Goal: Task Accomplishment & Management: Use online tool/utility

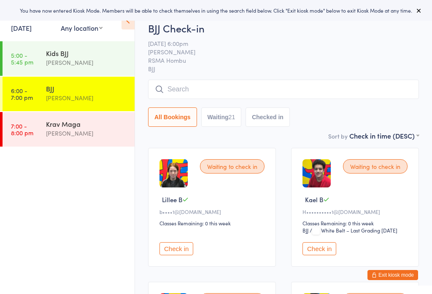
click at [29, 29] on link "[DATE]" at bounding box center [21, 27] width 21 height 9
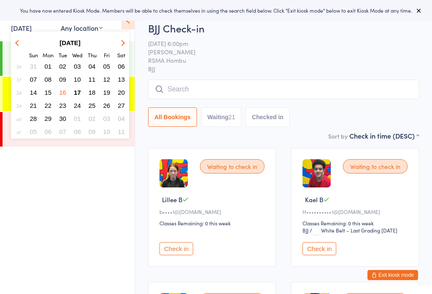
click at [76, 92] on span "17" at bounding box center [77, 92] width 7 height 7
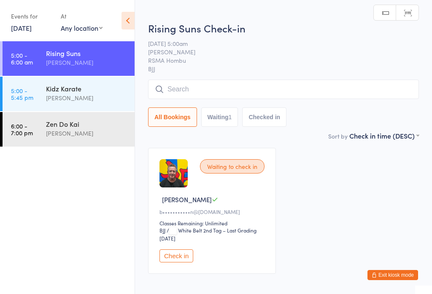
click at [78, 59] on div "[PERSON_NAME]" at bounding box center [86, 63] width 81 height 10
click at [76, 91] on div "Kidz Karate" at bounding box center [86, 88] width 81 height 9
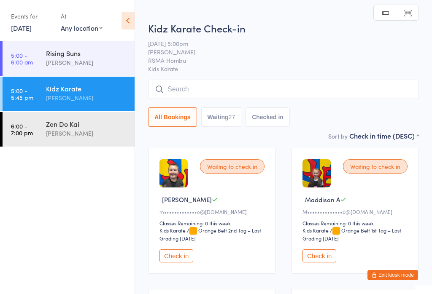
click at [224, 119] on button "Waiting 27" at bounding box center [221, 117] width 40 height 19
select select "0"
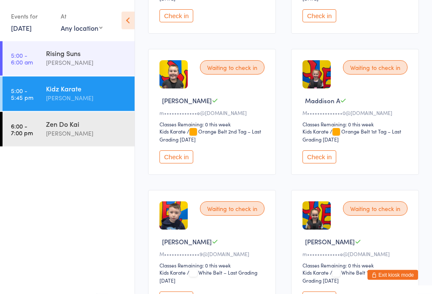
scroll to position [1231, 0]
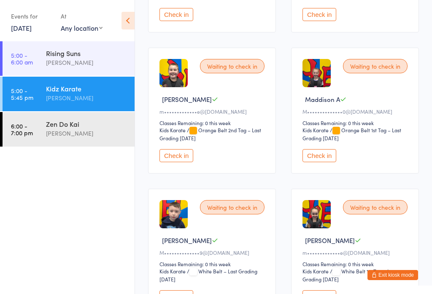
click at [191, 162] on button "Check in" at bounding box center [176, 155] width 34 height 13
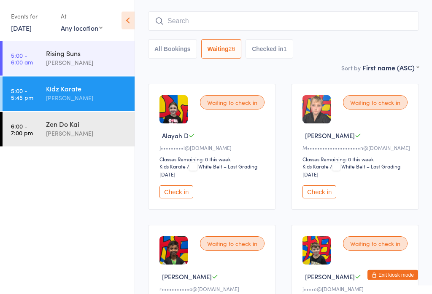
scroll to position [65, 0]
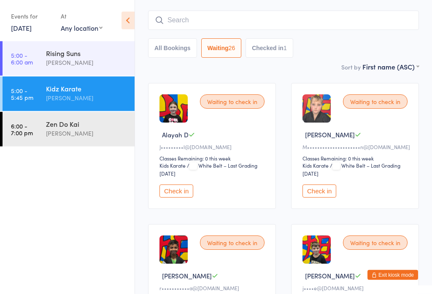
click at [240, 109] on div "Waiting to check in" at bounding box center [232, 102] width 65 height 14
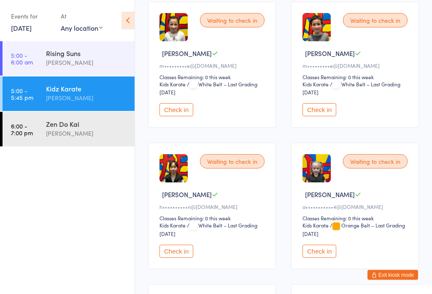
scroll to position [985, 0]
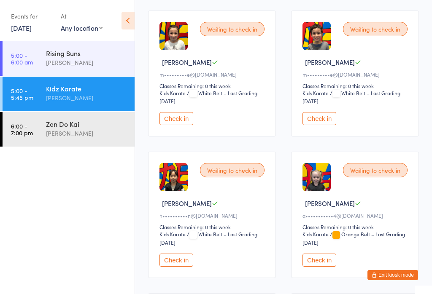
click at [390, 36] on div "Waiting to check in" at bounding box center [375, 29] width 65 height 14
click at [321, 125] on button "Check in" at bounding box center [319, 118] width 34 height 13
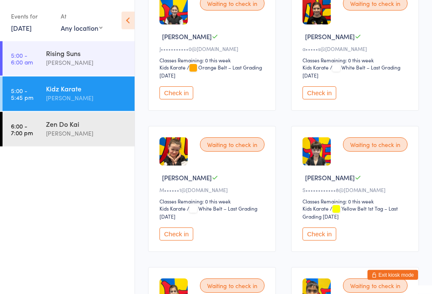
scroll to position [588, 0]
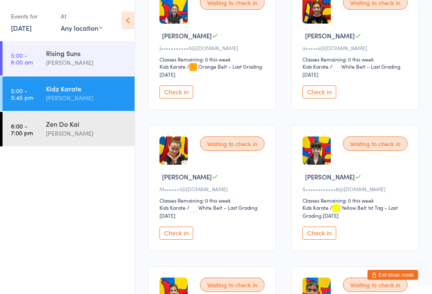
click at [180, 240] on button "Check in" at bounding box center [176, 233] width 34 height 13
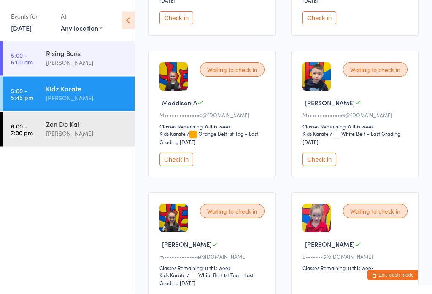
scroll to position [1086, 0]
click at [183, 166] on button "Check in" at bounding box center [176, 159] width 34 height 13
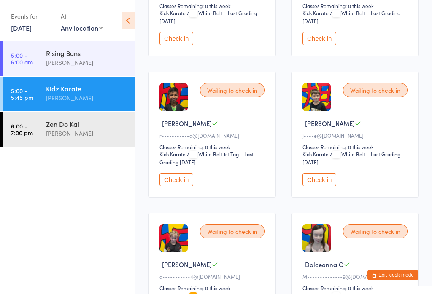
scroll to position [216, 0]
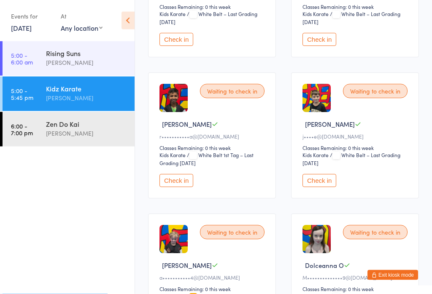
click at [323, 188] on button "Check in" at bounding box center [319, 181] width 34 height 13
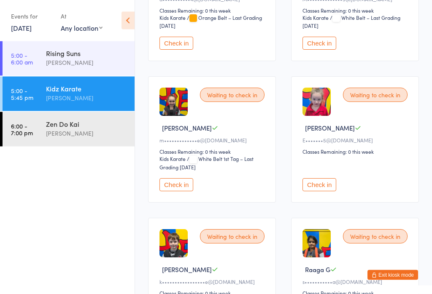
scroll to position [1064, 0]
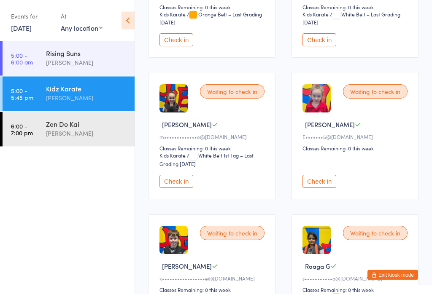
click at [183, 188] on button "Check in" at bounding box center [176, 181] width 34 height 13
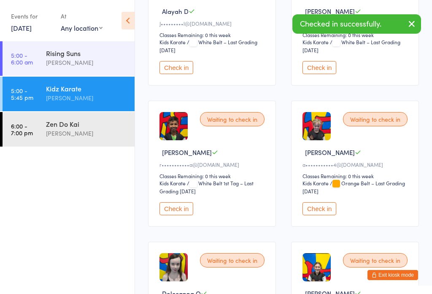
scroll to position [0, 0]
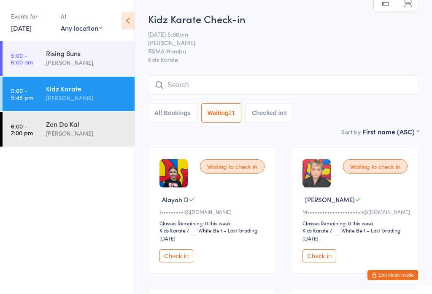
click at [319, 263] on button "Check in" at bounding box center [319, 256] width 34 height 13
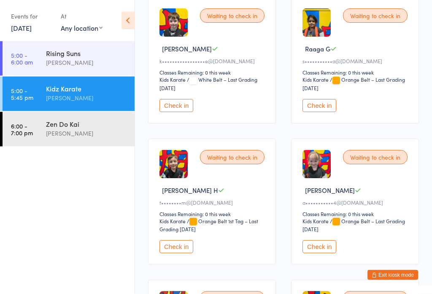
scroll to position [1352, 0]
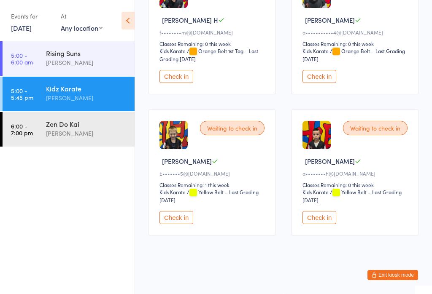
click at [320, 224] on button "Check in" at bounding box center [319, 217] width 34 height 13
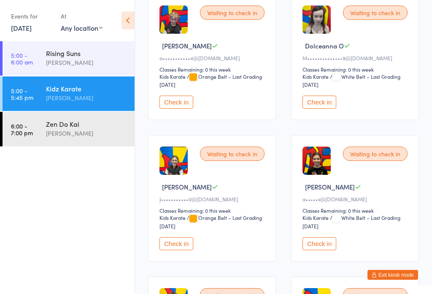
scroll to position [295, 0]
click at [179, 250] on button "Check in" at bounding box center [176, 243] width 34 height 13
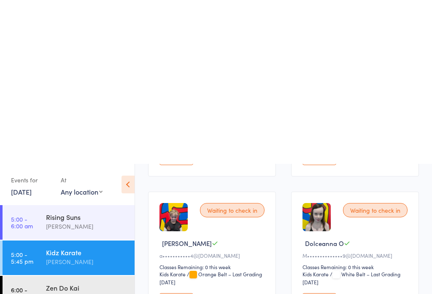
scroll to position [0, 0]
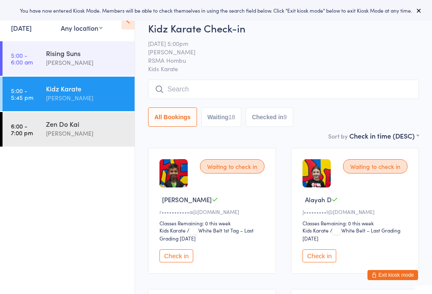
click at [248, 97] on input "search" at bounding box center [283, 89] width 271 height 19
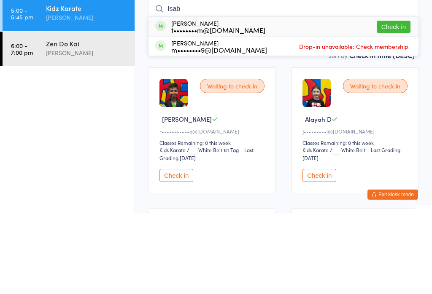
type input "Isab"
click at [393, 101] on button "Check in" at bounding box center [394, 107] width 34 height 12
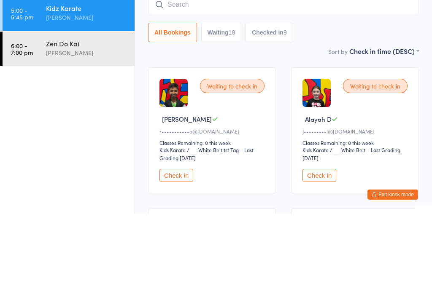
scroll to position [81, 0]
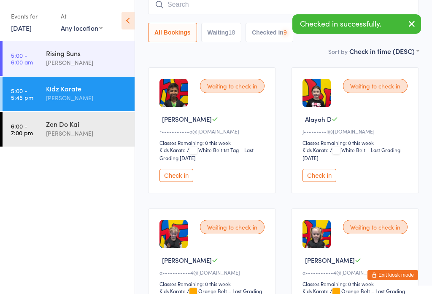
click at [226, 5] on input "search" at bounding box center [283, 4] width 271 height 19
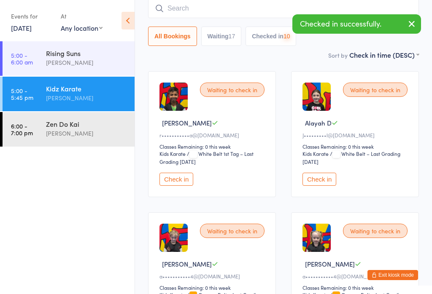
scroll to position [76, 0]
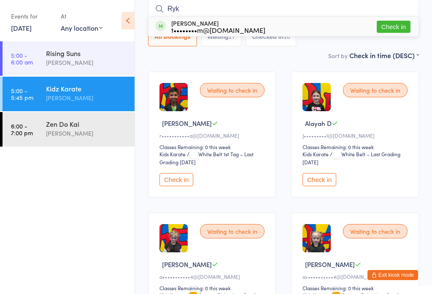
type input "Ryk"
click at [393, 25] on button "Check in" at bounding box center [394, 27] width 34 height 12
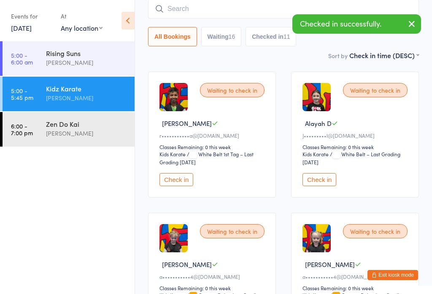
click at [224, 39] on button "Waiting 16" at bounding box center [221, 36] width 40 height 19
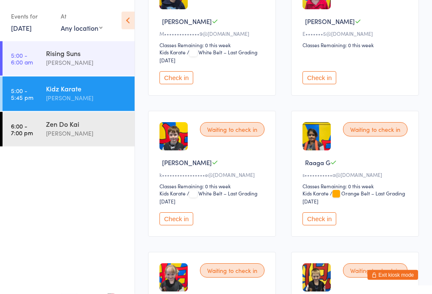
scroll to position [881, 0]
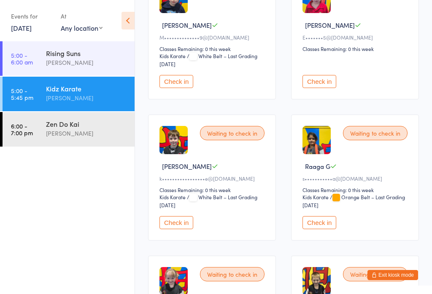
click at [323, 229] on button "Check in" at bounding box center [319, 222] width 34 height 13
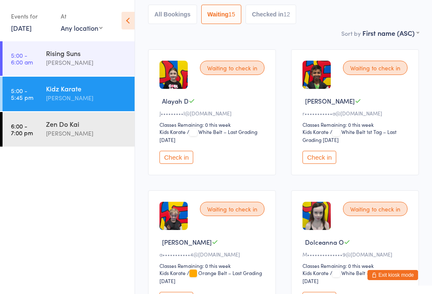
scroll to position [0, 0]
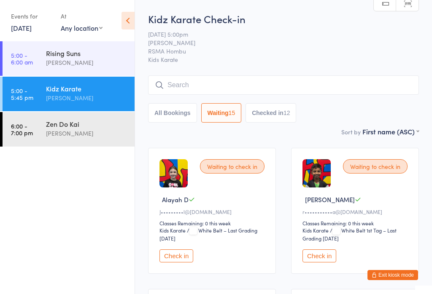
click at [274, 115] on button "Checked in 12" at bounding box center [270, 112] width 51 height 19
select select "5"
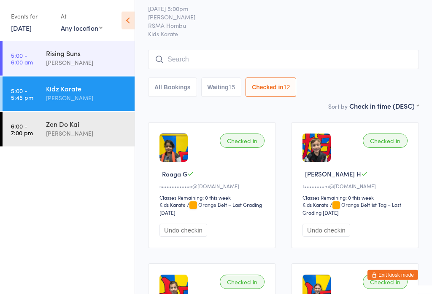
scroll to position [26, 0]
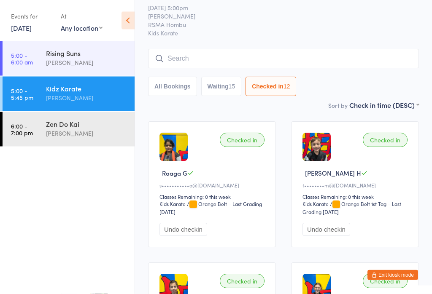
click at [310, 64] on input "search" at bounding box center [283, 58] width 271 height 19
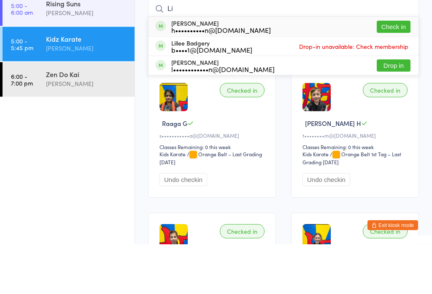
type input "L"
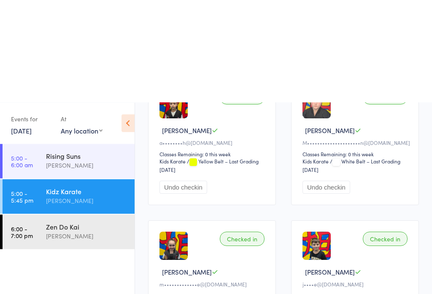
scroll to position [19, 0]
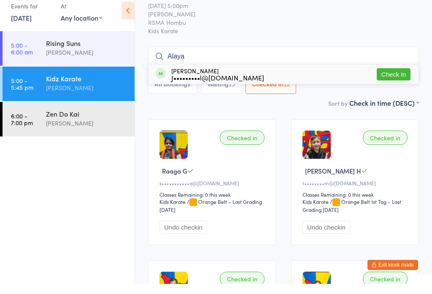
type input "Alaya"
click at [409, 78] on button "Check in" at bounding box center [394, 84] width 34 height 12
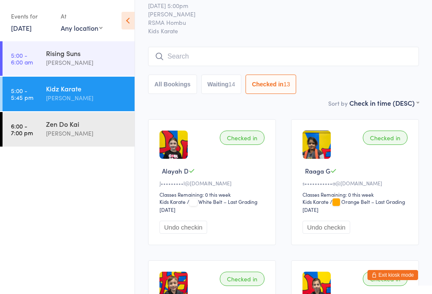
click at [202, 59] on input "search" at bounding box center [283, 56] width 271 height 19
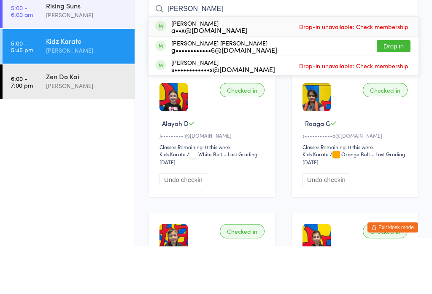
type input "Chad"
click at [396, 88] on button "Drop in" at bounding box center [394, 94] width 34 height 12
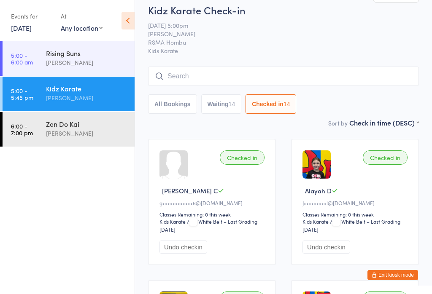
scroll to position [5, 0]
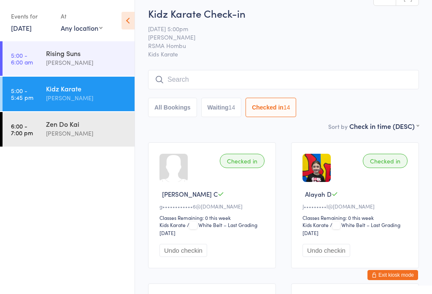
click at [187, 80] on input "search" at bounding box center [283, 79] width 271 height 19
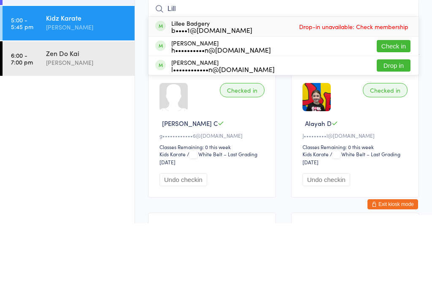
type input "Lill"
click at [395, 111] on button "Check in" at bounding box center [394, 117] width 34 height 12
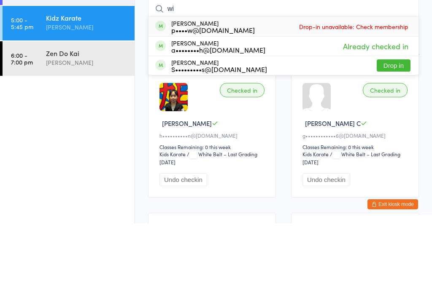
type input "w"
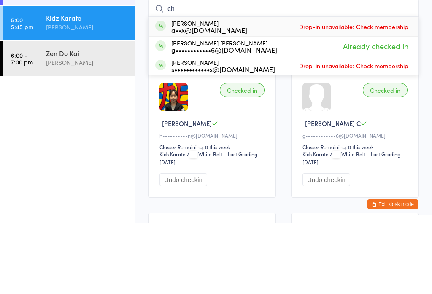
type input "c"
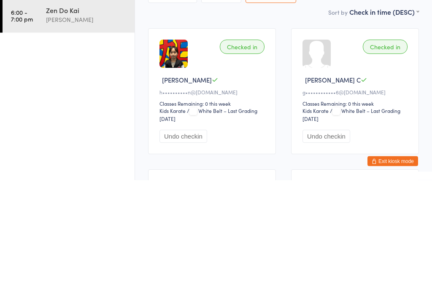
click at [69, 112] on div "Zen Do Kai Samuel Pitts" at bounding box center [90, 128] width 89 height 33
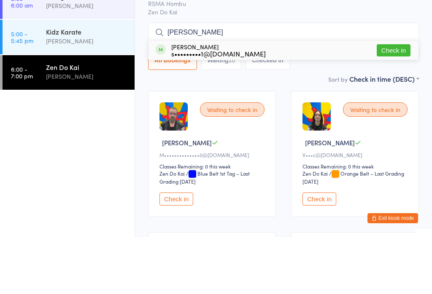
type input "Steve"
click at [393, 101] on button "Check in" at bounding box center [394, 107] width 34 height 12
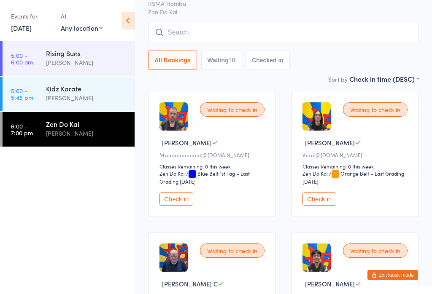
click at [250, 27] on input "search" at bounding box center [283, 32] width 271 height 19
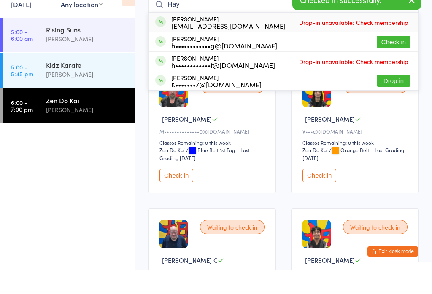
type input "Hay"
click at [398, 59] on button "Check in" at bounding box center [394, 65] width 34 height 12
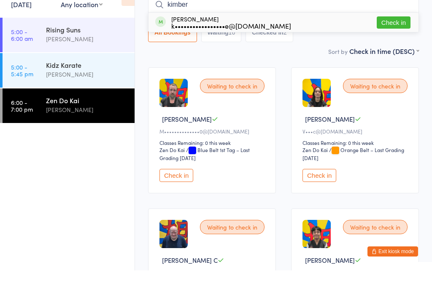
type input "kimber"
click at [389, 40] on button "Check in" at bounding box center [394, 46] width 34 height 12
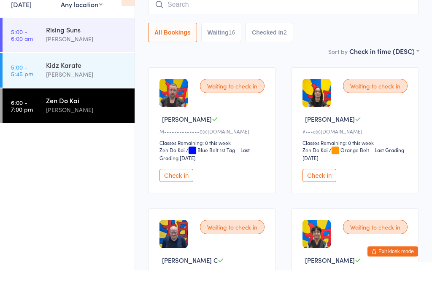
scroll to position [81, 0]
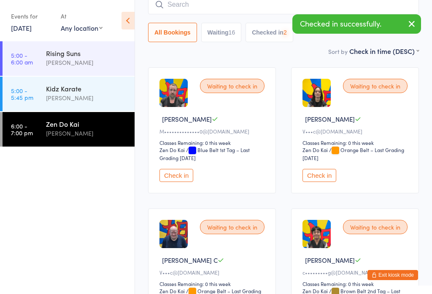
click at [213, 8] on input "search" at bounding box center [283, 4] width 271 height 19
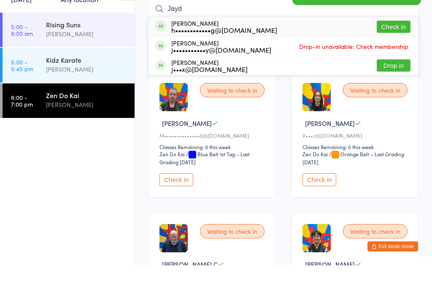
scroll to position [46, 0]
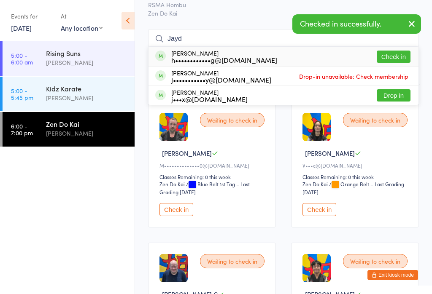
type input "Jayd"
click at [384, 59] on button "Check in" at bounding box center [394, 57] width 34 height 12
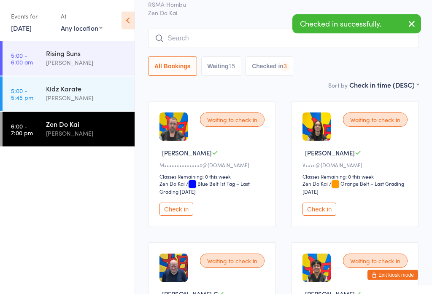
click at [242, 34] on input "search" at bounding box center [283, 38] width 271 height 19
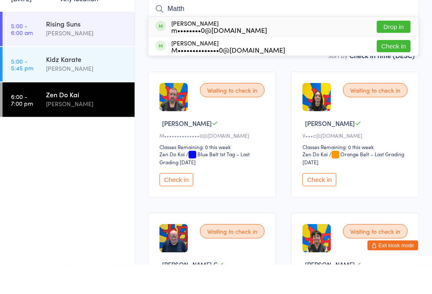
type input "Matth"
click at [402, 70] on button "Check in" at bounding box center [394, 76] width 34 height 12
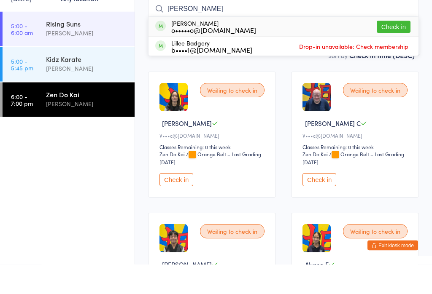
type input "lee"
click at [394, 51] on button "Check in" at bounding box center [394, 57] width 34 height 12
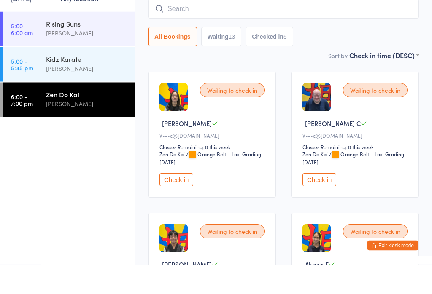
scroll to position [76, 0]
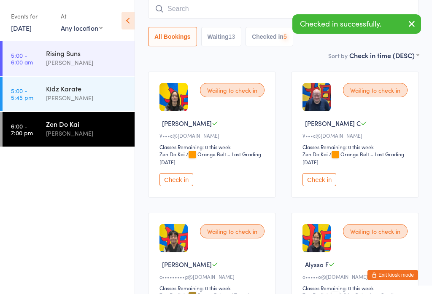
click at [236, 6] on input "search" at bounding box center [283, 8] width 271 height 19
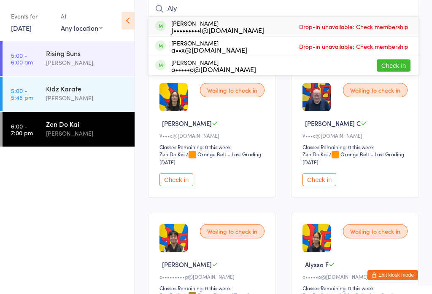
type input "Aly"
click at [392, 67] on button "Check in" at bounding box center [394, 65] width 34 height 12
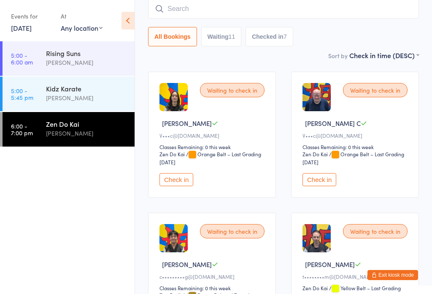
click at [272, 16] on input "search" at bounding box center [283, 8] width 271 height 19
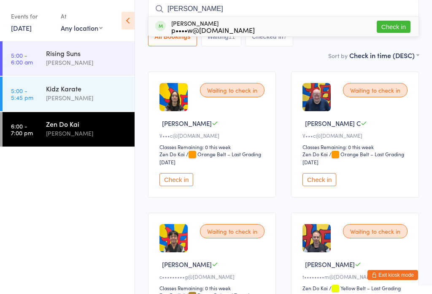
type input "Pete"
click at [400, 30] on button "Check in" at bounding box center [394, 27] width 34 height 12
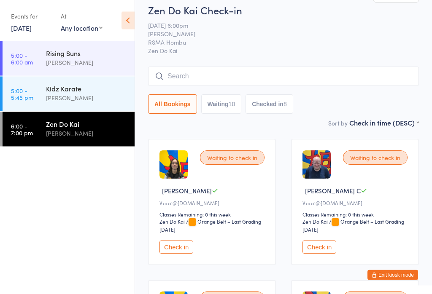
scroll to position [0, 0]
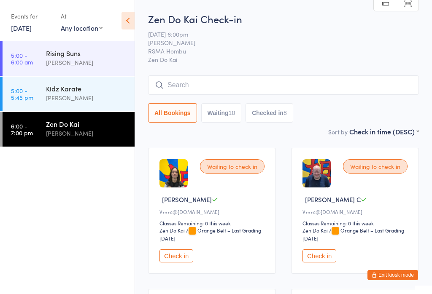
click at [336, 64] on span "Zen Do Kai" at bounding box center [283, 59] width 271 height 8
click at [321, 83] on input "search" at bounding box center [283, 84] width 271 height 19
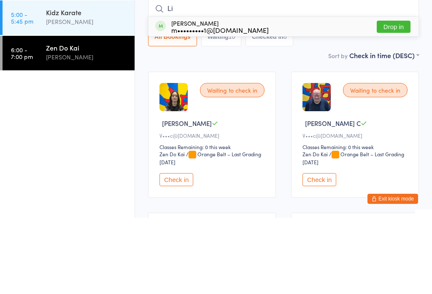
type input "L"
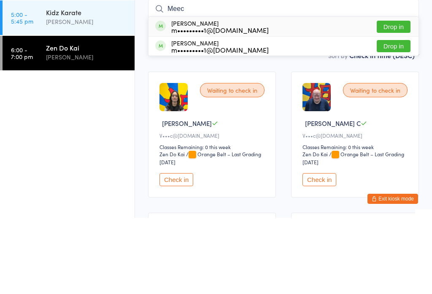
type input "Meec"
click at [395, 97] on button "Drop in" at bounding box center [394, 103] width 34 height 12
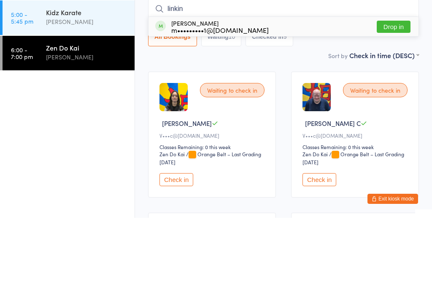
type input "linkin"
click at [387, 97] on button "Drop in" at bounding box center [394, 103] width 34 height 12
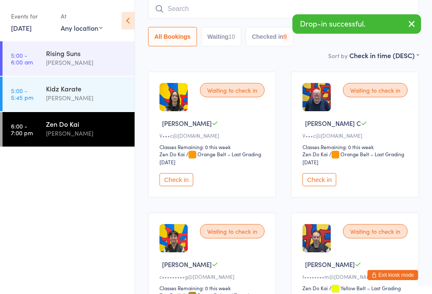
click at [273, 44] on button "Checked in 9" at bounding box center [269, 36] width 48 height 19
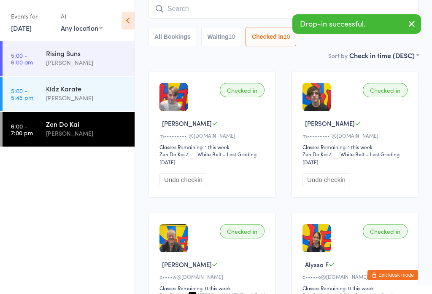
click at [172, 38] on button "All Bookings" at bounding box center [172, 36] width 49 height 19
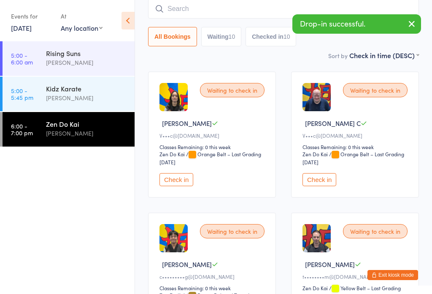
click at [215, 18] on input "search" at bounding box center [283, 8] width 271 height 19
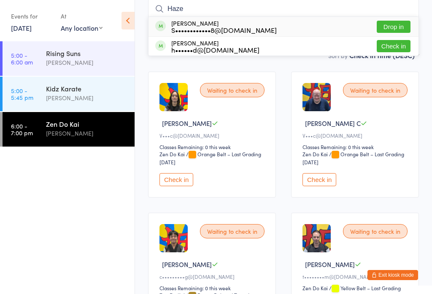
type input "Haze"
click at [393, 45] on button "Check in" at bounding box center [394, 46] width 34 height 12
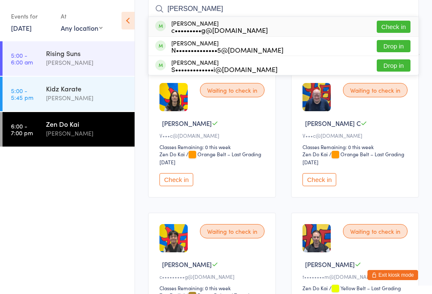
type input "ethan"
click at [395, 19] on div "Ethan Duong c•••••••••g@hotmail.com Check in" at bounding box center [283, 26] width 270 height 19
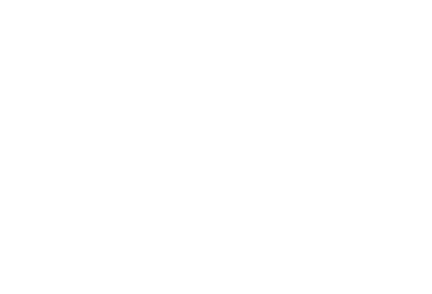
scroll to position [0, 0]
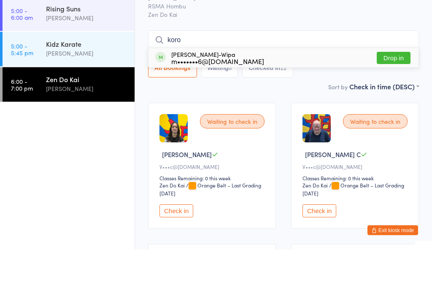
type input "koro"
click at [393, 97] on button "Drop in" at bounding box center [394, 103] width 34 height 12
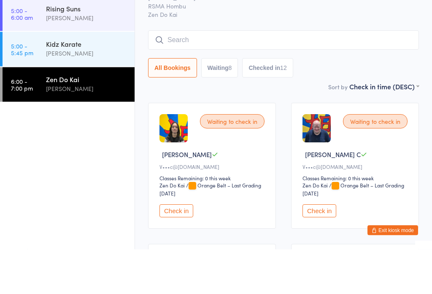
scroll to position [45, 0]
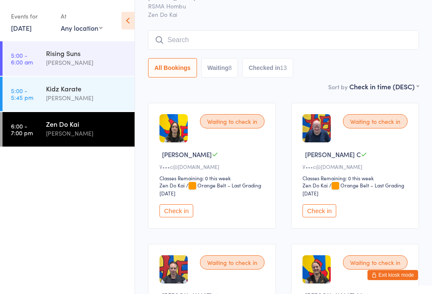
click at [296, 48] on input "search" at bounding box center [283, 39] width 271 height 19
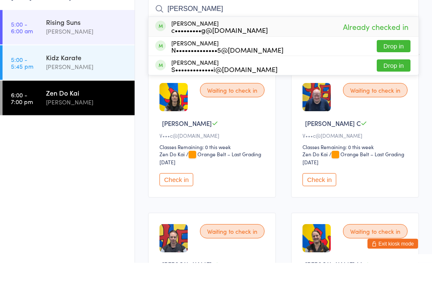
type input "Ethan"
click at [400, 72] on button "Drop in" at bounding box center [394, 78] width 34 height 12
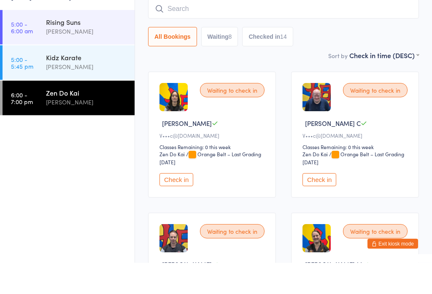
click at [292, 59] on button "Checked in 14" at bounding box center [267, 68] width 51 height 19
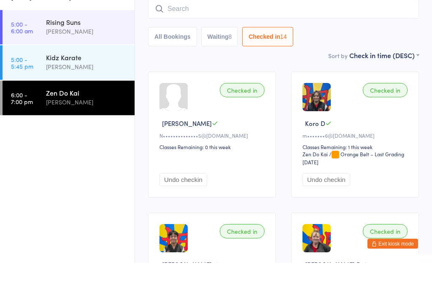
scroll to position [76, 0]
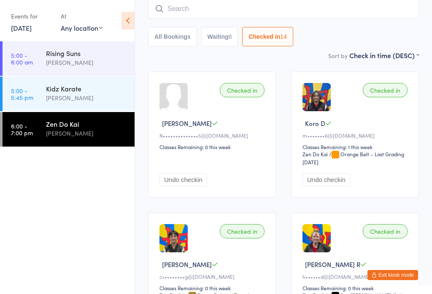
click at [210, 32] on button "Waiting 8" at bounding box center [219, 36] width 37 height 19
select select "0"
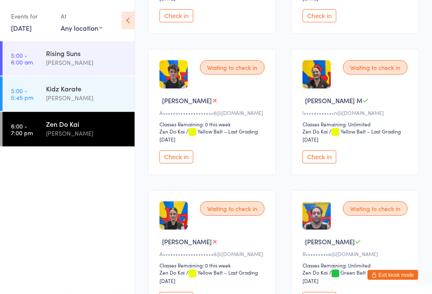
scroll to position [246, 0]
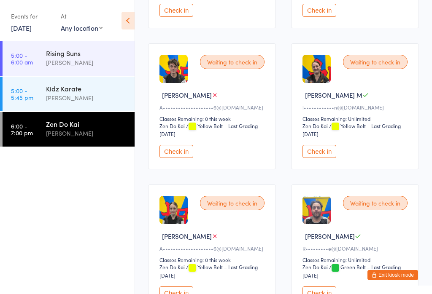
click at [182, 158] on button "Check in" at bounding box center [176, 151] width 34 height 13
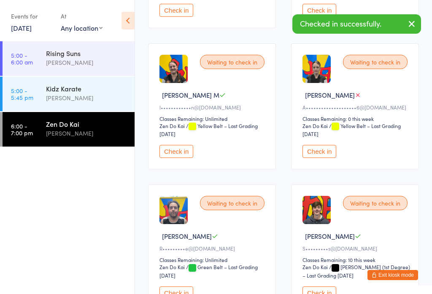
click at [335, 158] on button "Check in" at bounding box center [319, 151] width 34 height 13
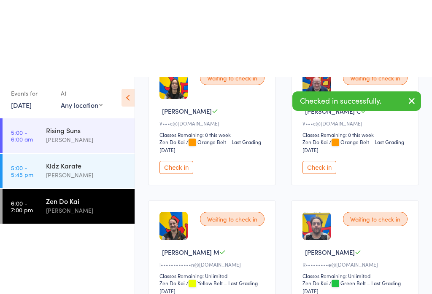
scroll to position [0, 0]
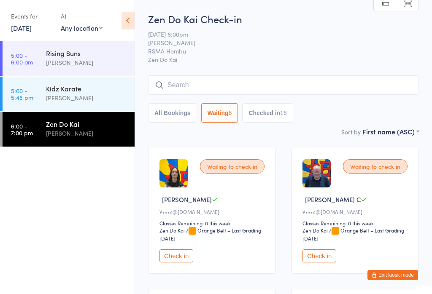
click at [272, 65] on div "Zen Do Kai Check-in 17 Sep 6:00pm Samuel Pitts RSMA Hombu Zen Do Kai Manual sea…" at bounding box center [283, 69] width 271 height 115
click at [284, 64] on span "Zen Do Kai" at bounding box center [283, 59] width 271 height 8
click at [283, 83] on input "search" at bounding box center [283, 84] width 271 height 19
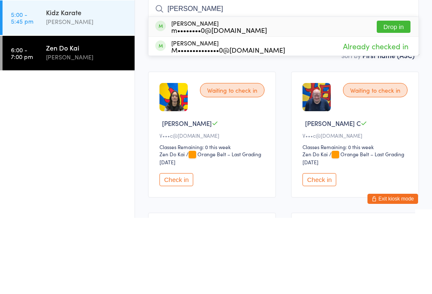
type input "Matt"
click at [389, 97] on button "Drop in" at bounding box center [394, 103] width 34 height 12
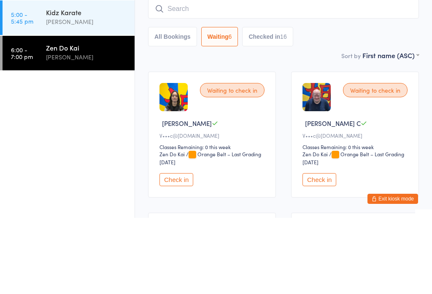
scroll to position [76, 0]
